Goal: Information Seeking & Learning: Learn about a topic

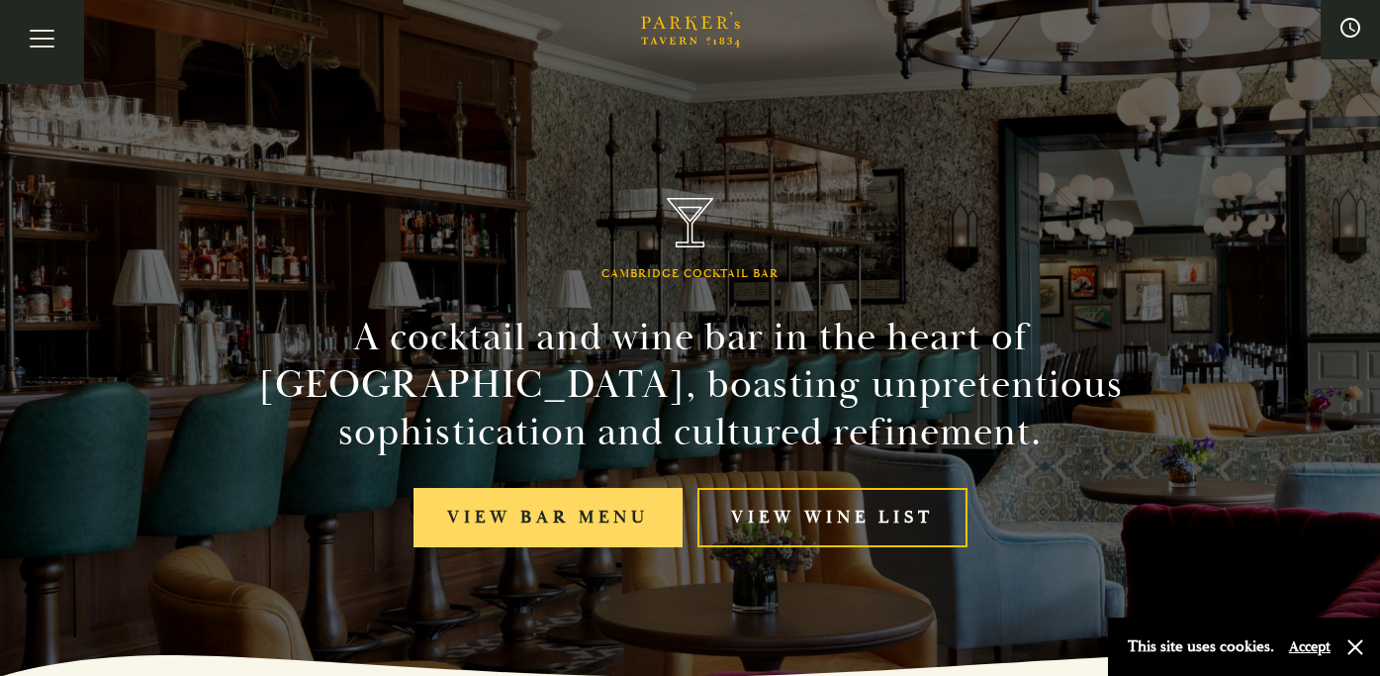
click at [561, 503] on link "View bar menu" at bounding box center [547, 518] width 269 height 60
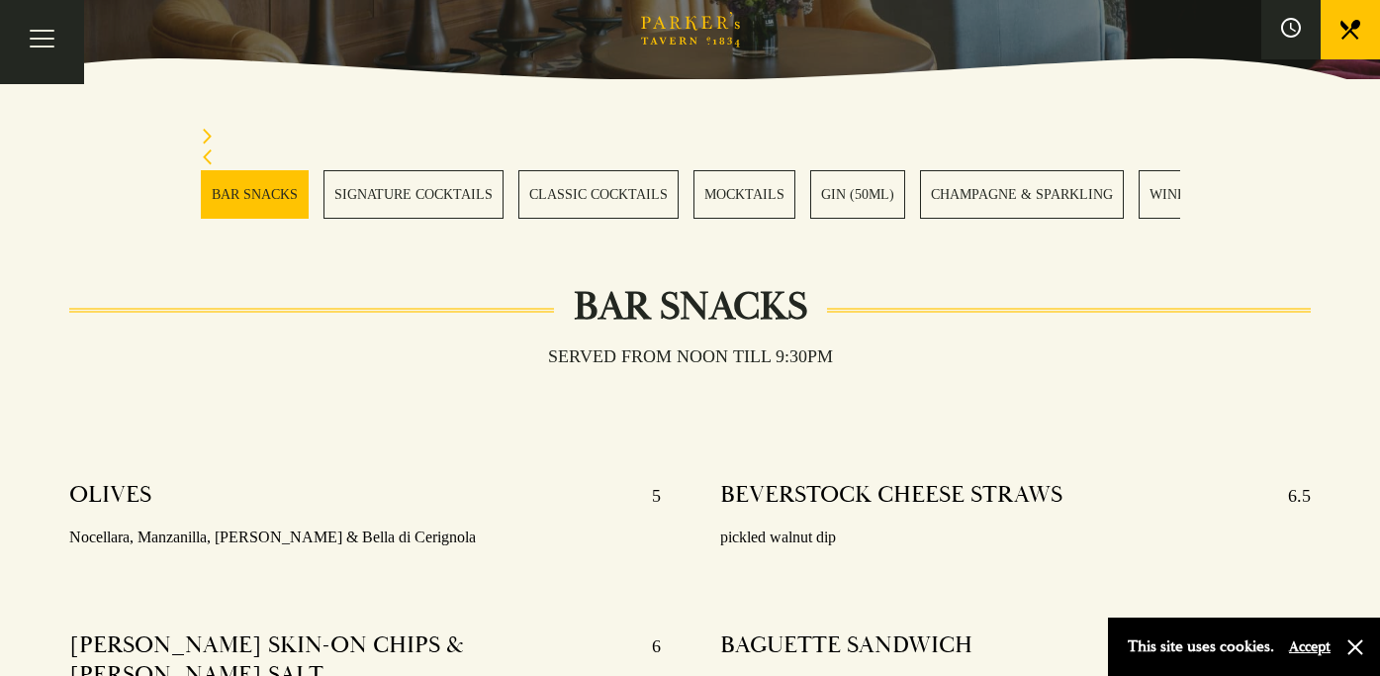
scroll to position [519, 0]
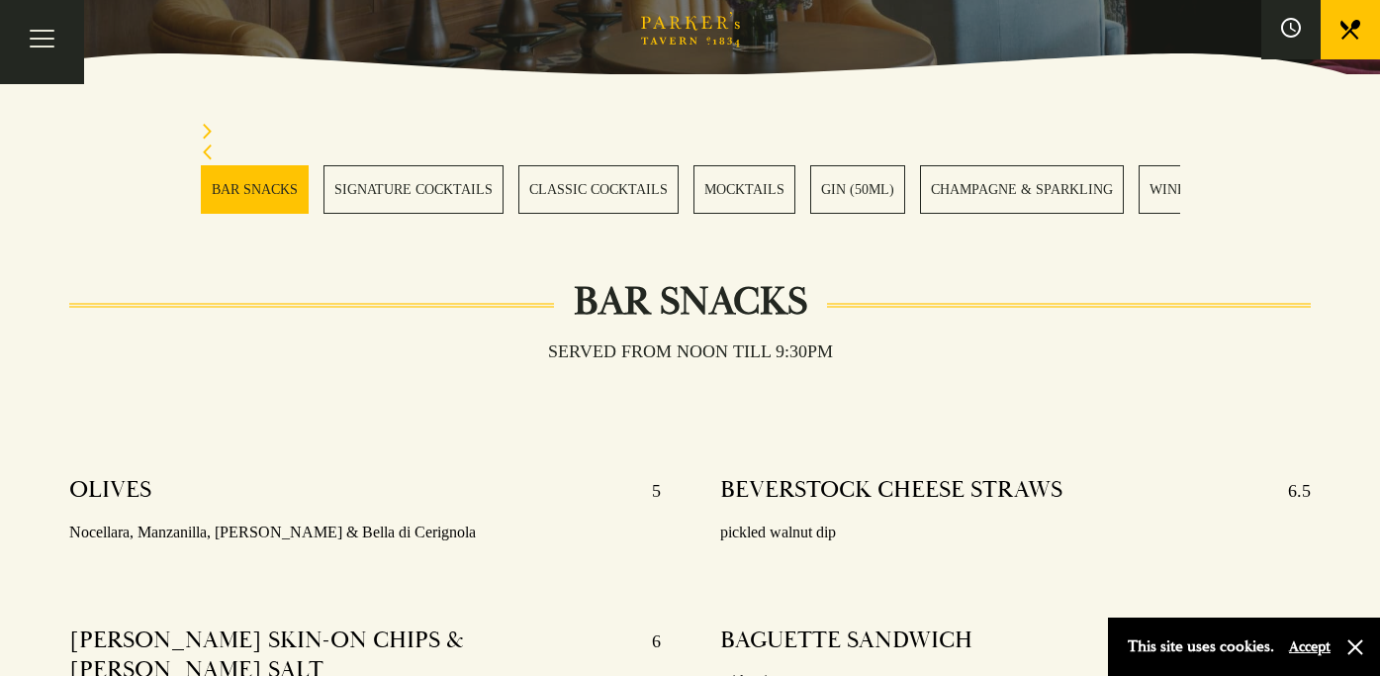
click at [886, 187] on link "GIN (50ML)" at bounding box center [857, 189] width 95 height 48
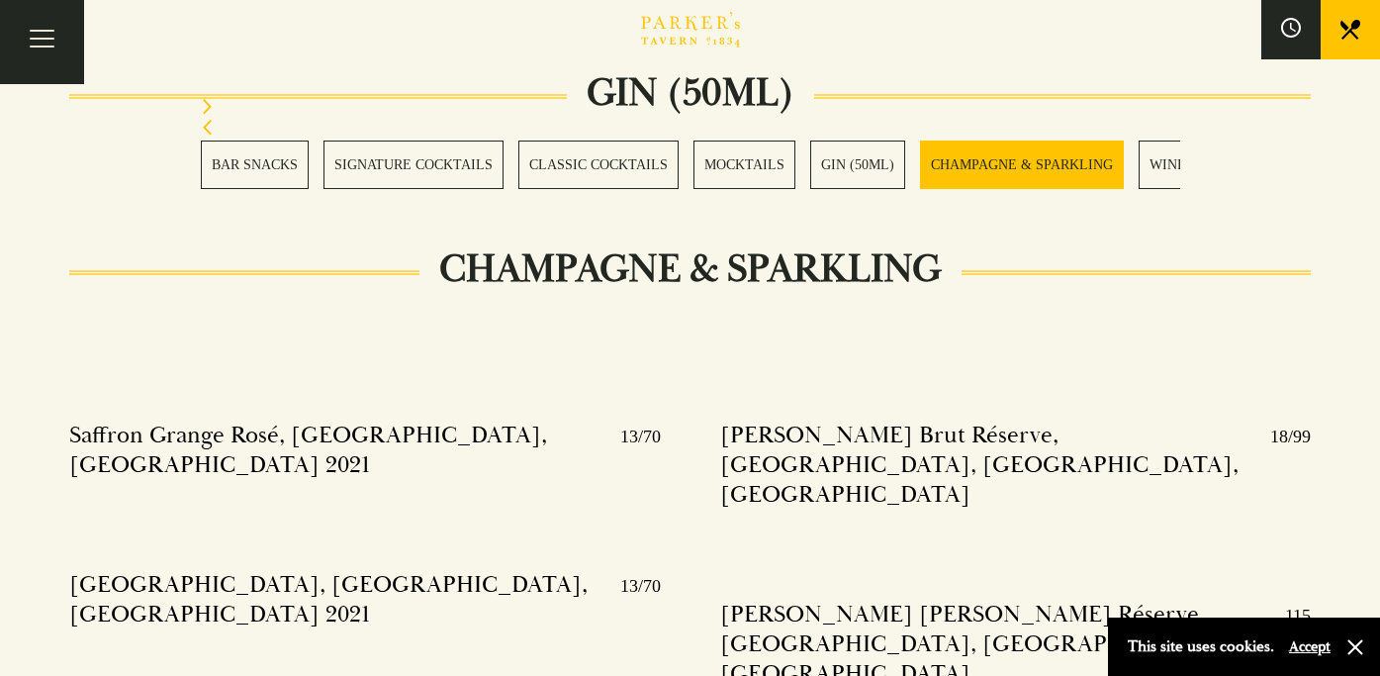
click at [844, 169] on link "GIN (50ML)" at bounding box center [857, 164] width 95 height 48
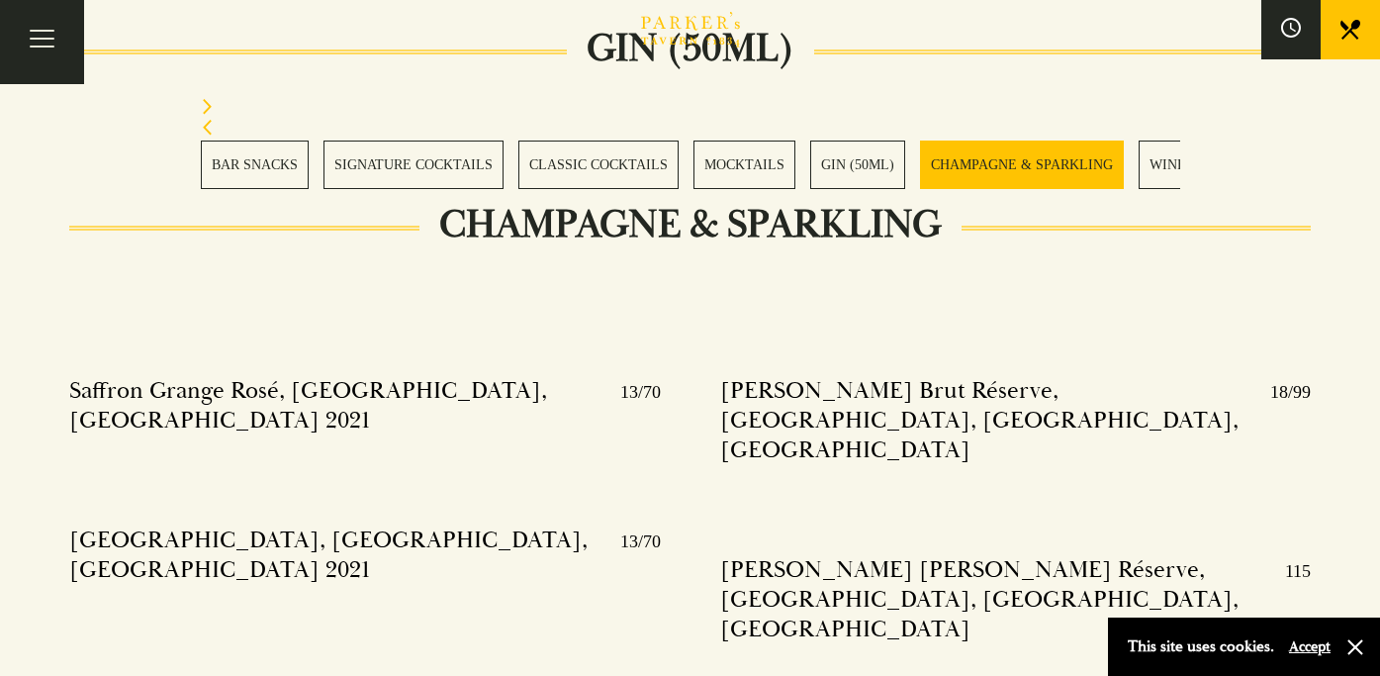
scroll to position [4189, 0]
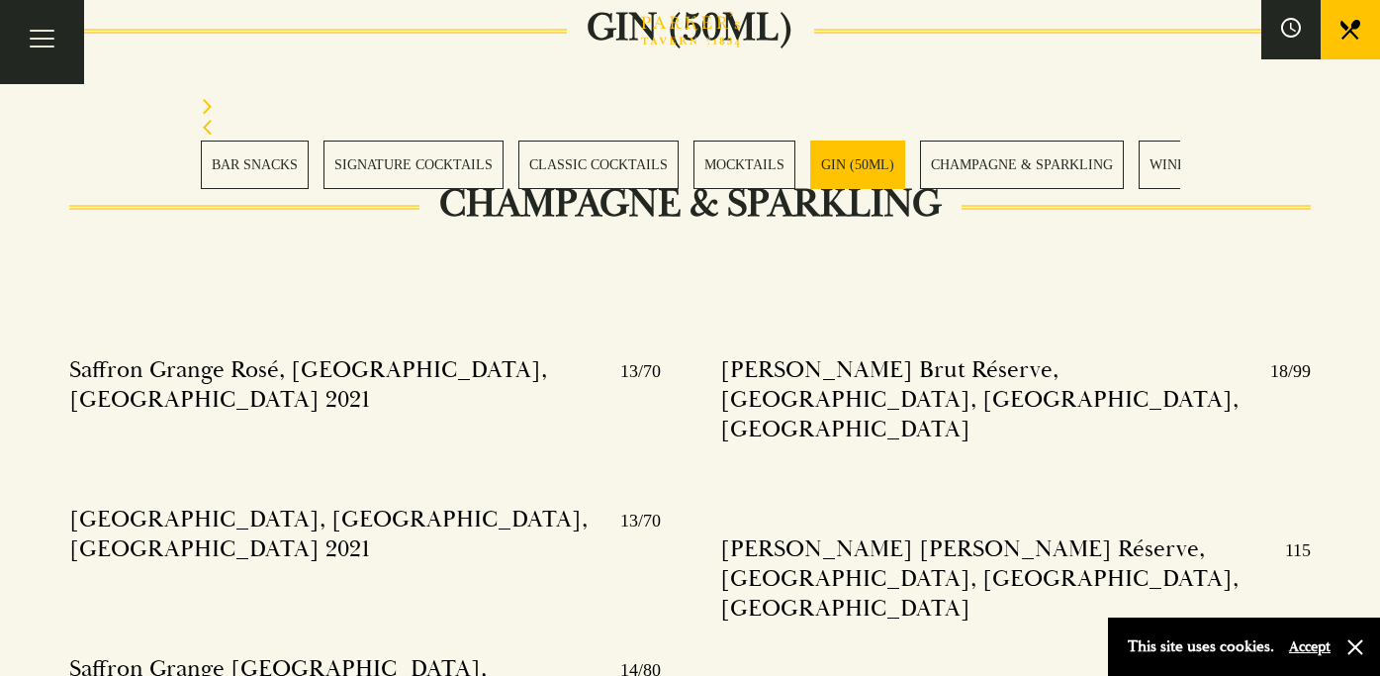
click at [694, 162] on link "MOCKTAILS" at bounding box center [744, 164] width 102 height 48
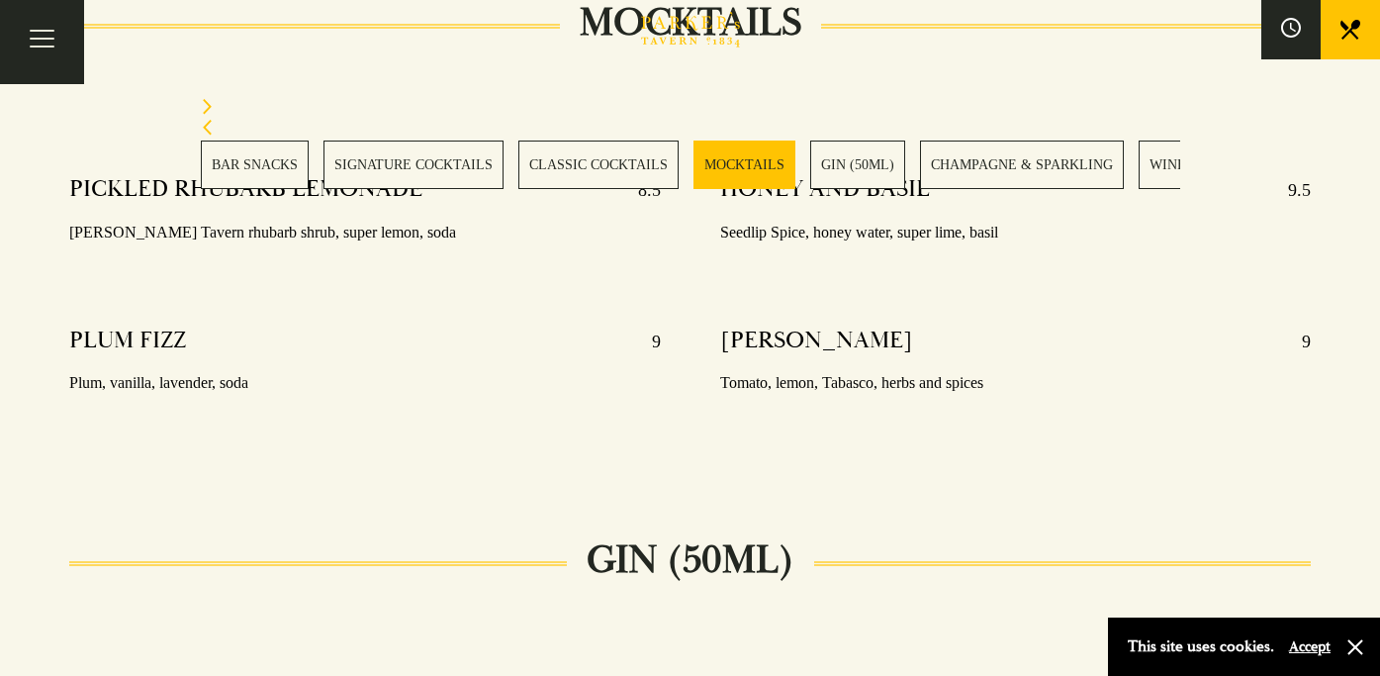
click at [637, 163] on link "CLASSIC COCKTAILS" at bounding box center [598, 164] width 160 height 48
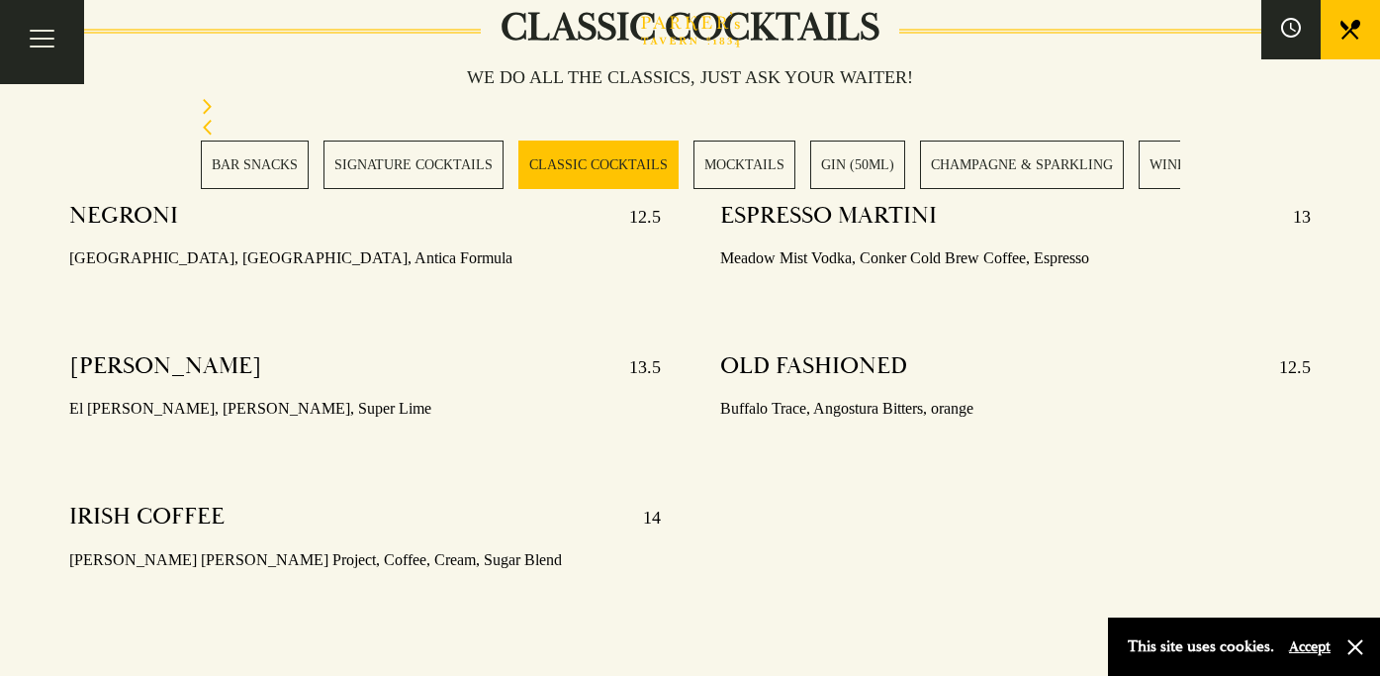
click at [432, 164] on link "SIGNATURE COCKTAILS" at bounding box center [413, 164] width 180 height 48
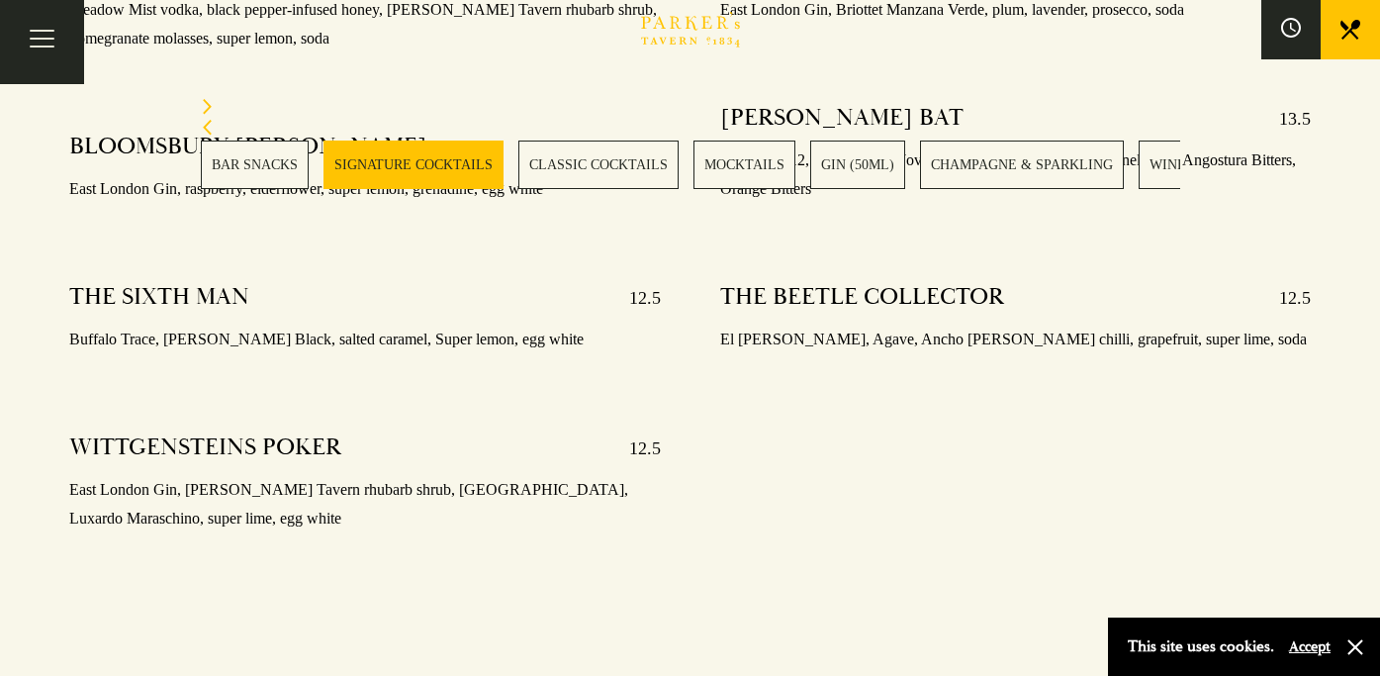
scroll to position [2274, 0]
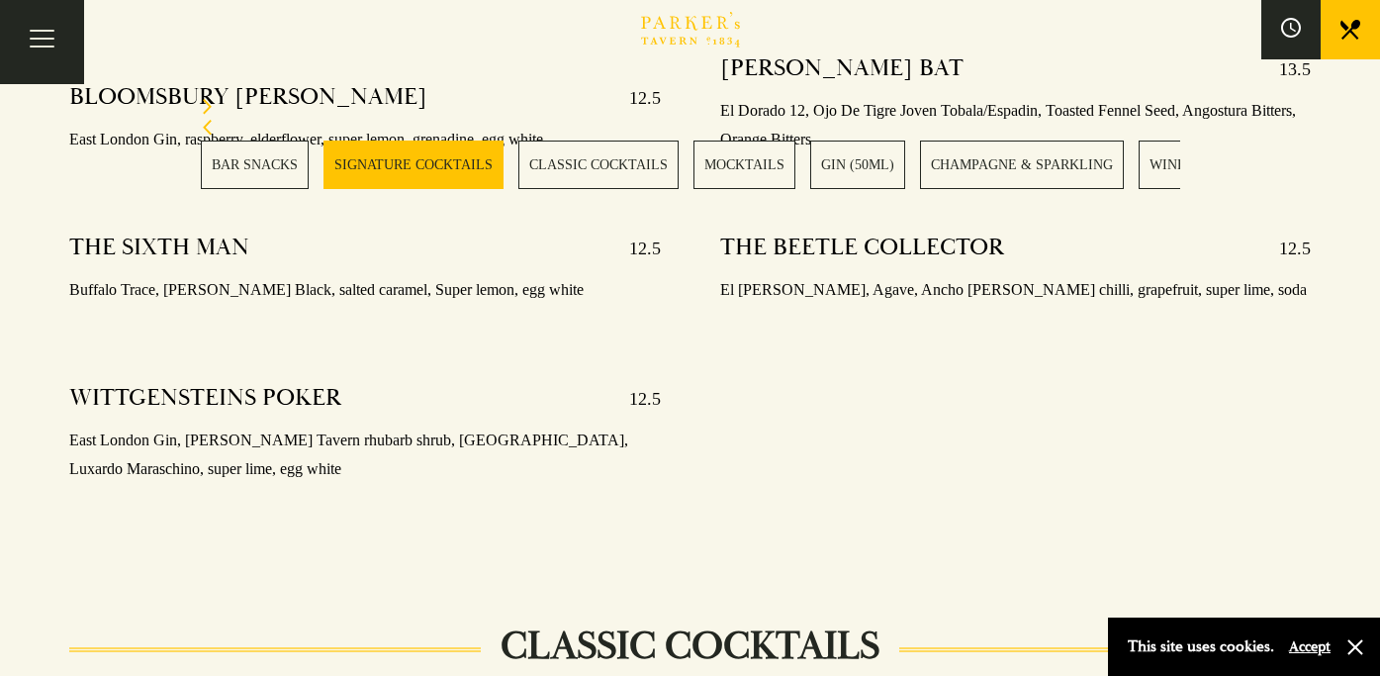
click at [590, 171] on link "CLASSIC COCKTAILS" at bounding box center [598, 164] width 160 height 48
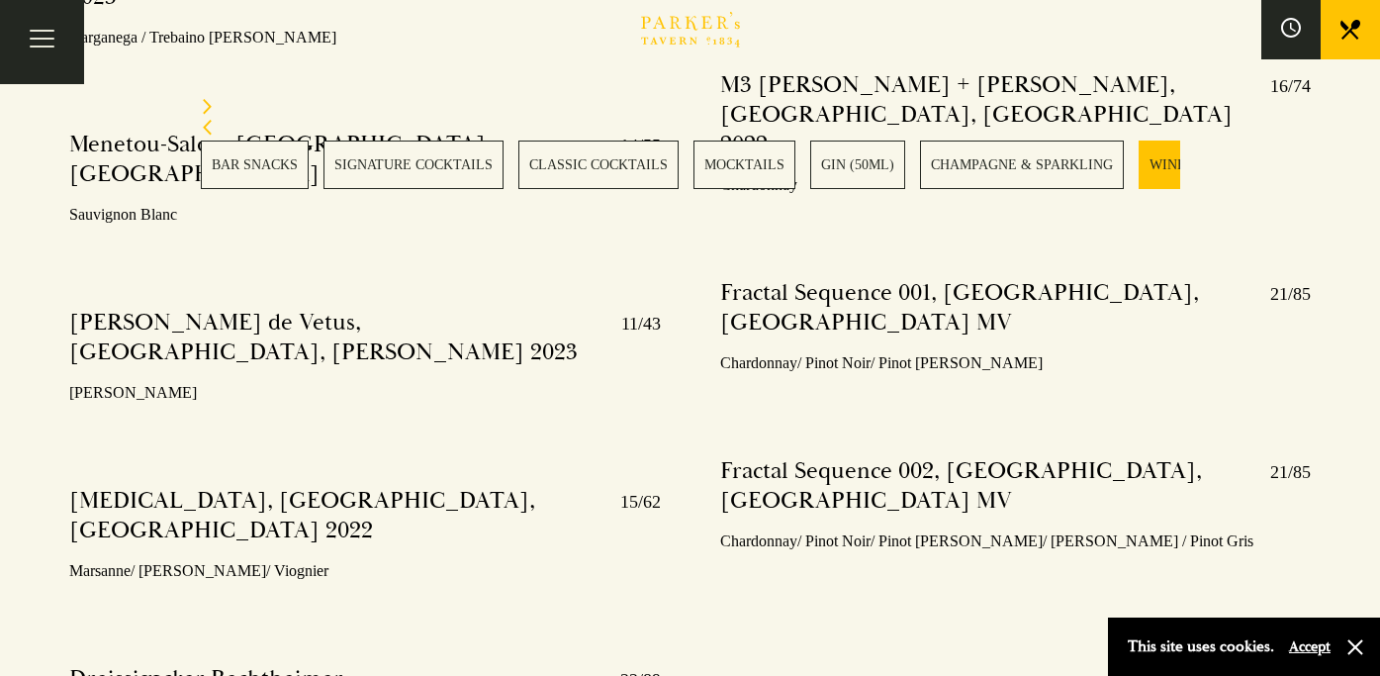
scroll to position [7070, 0]
